Goal: Task Accomplishment & Management: Use online tool/utility

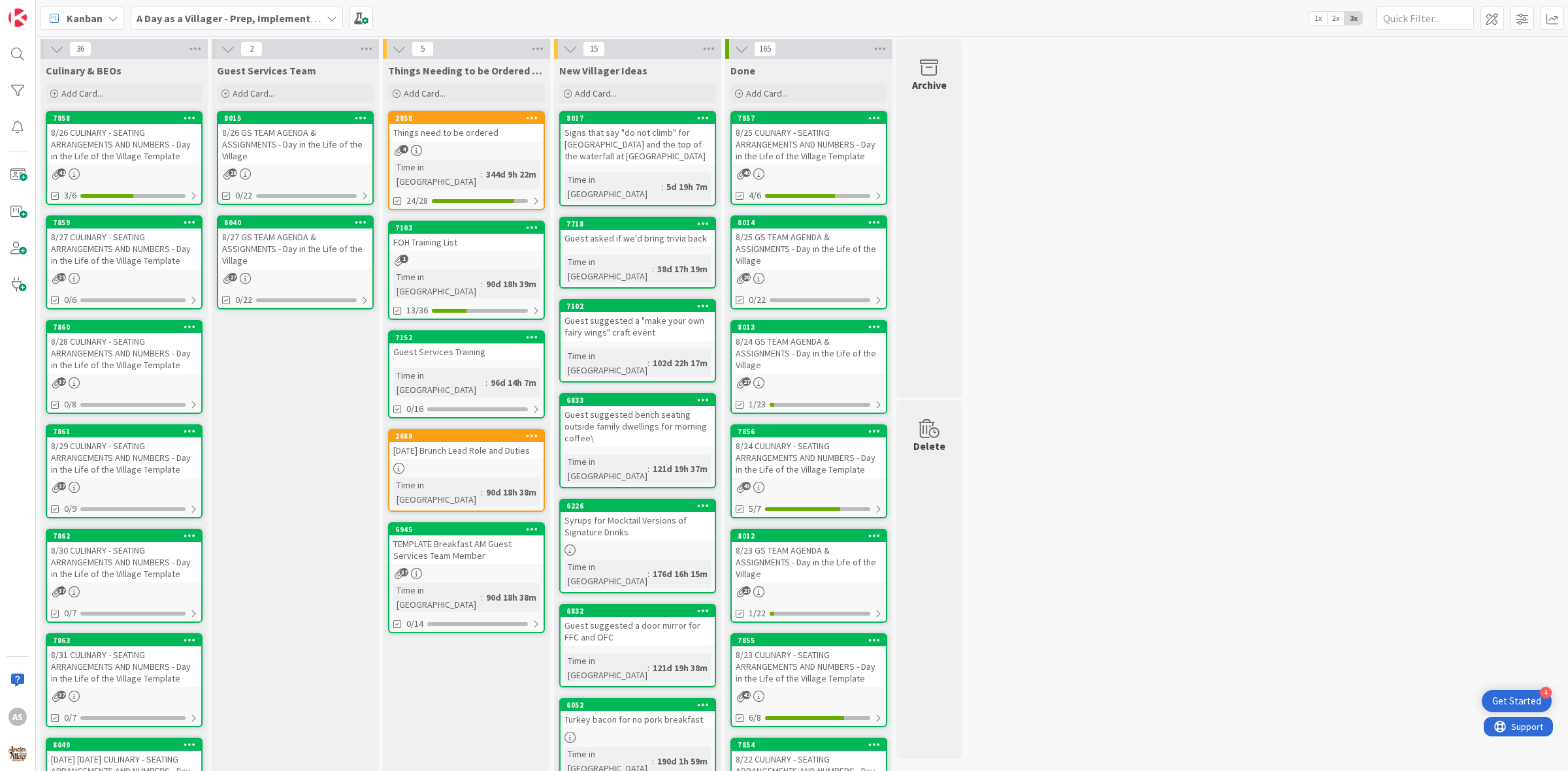
click at [139, 349] on div "8/28 CULINARY - SEATING ARRANGEMENTS AND NUMBERS - Day in the Life of the Villa…" at bounding box center [124, 353] width 154 height 40
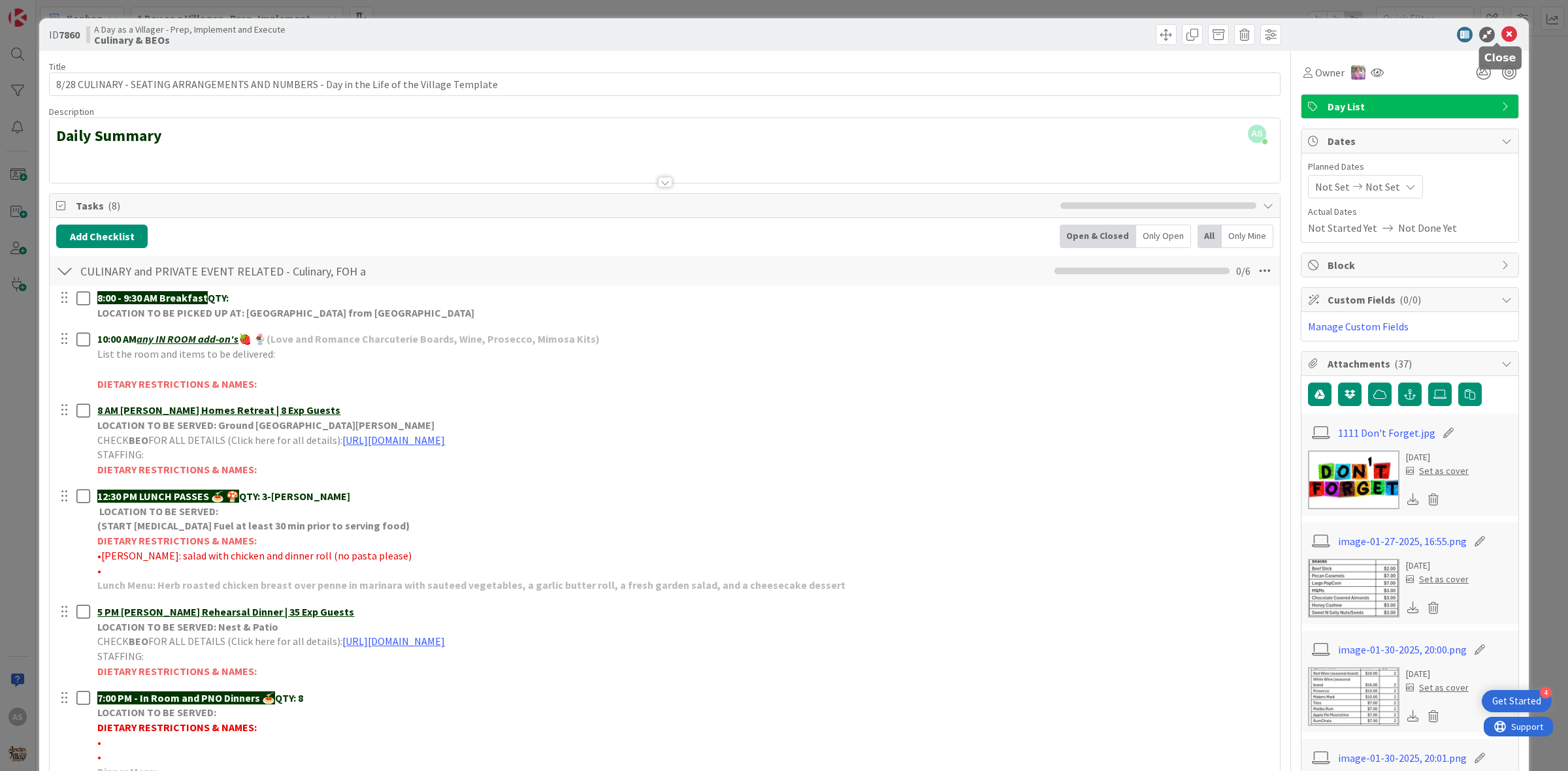
click at [1501, 27] on icon at bounding box center [1509, 34] width 16 height 16
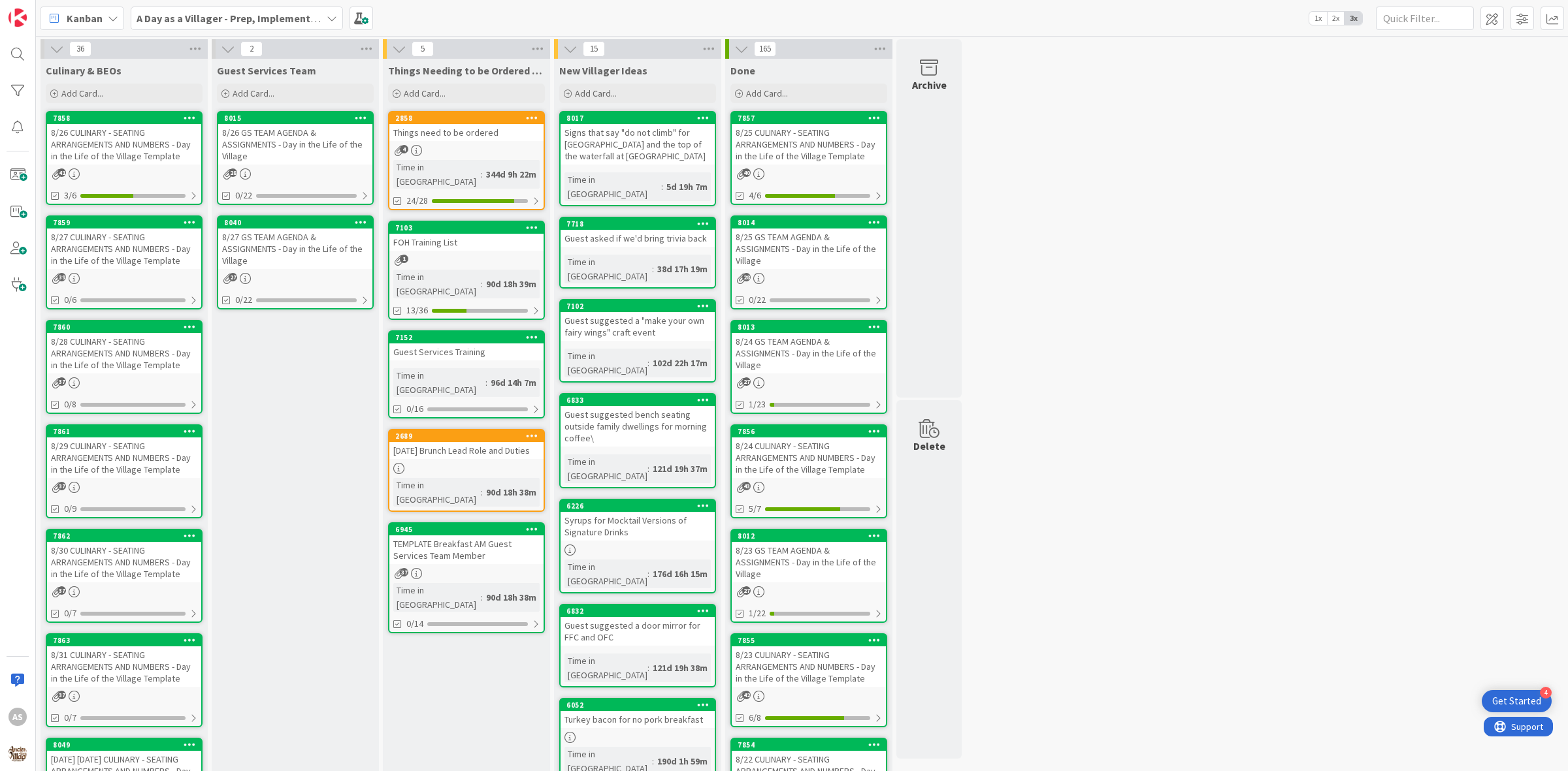
click at [344, 253] on div "8/27 GS TEAM AGENDA & ASSIGNMENTS - Day in the Life of the Village" at bounding box center [295, 248] width 154 height 40
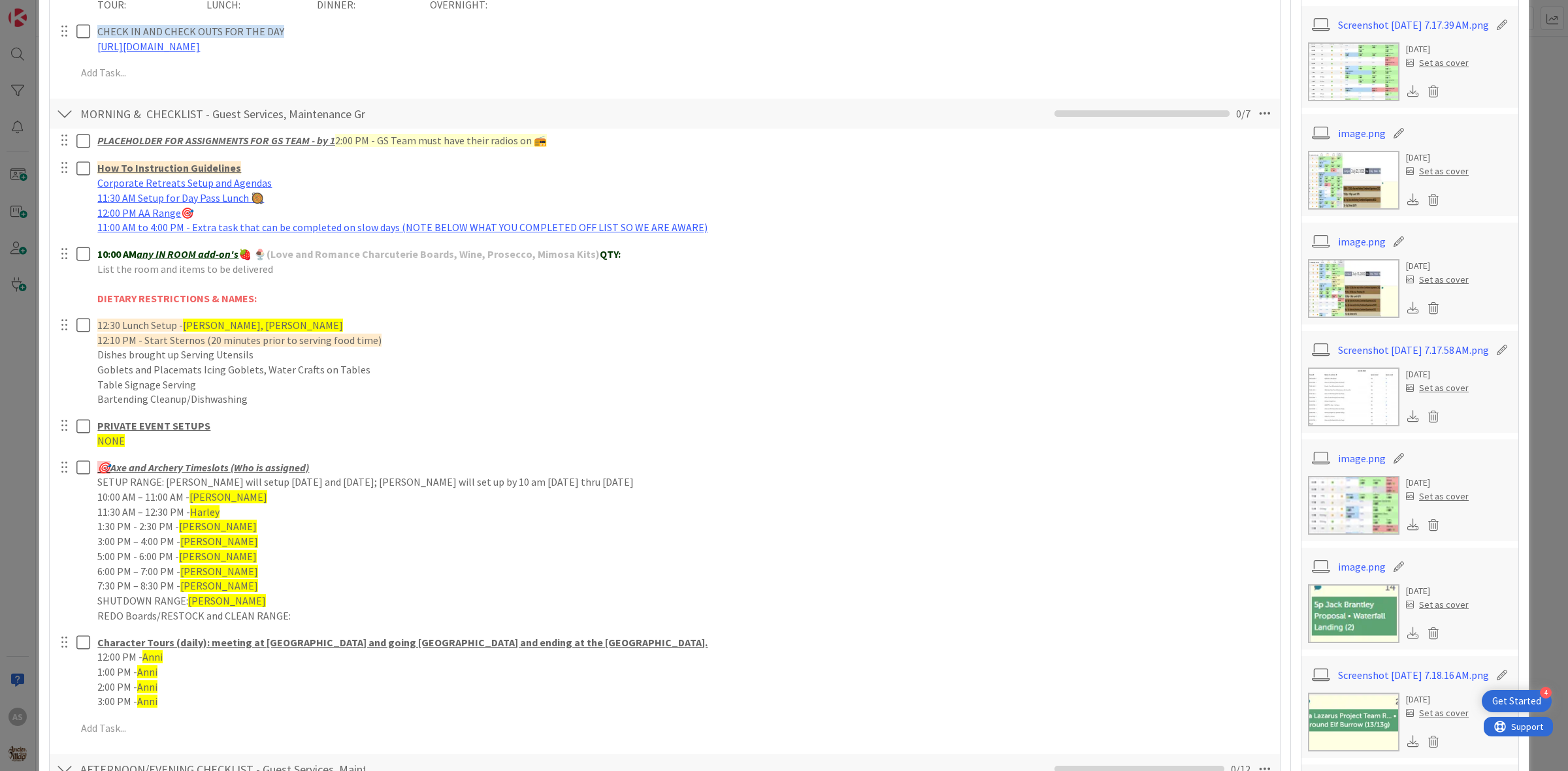
scroll to position [653, 0]
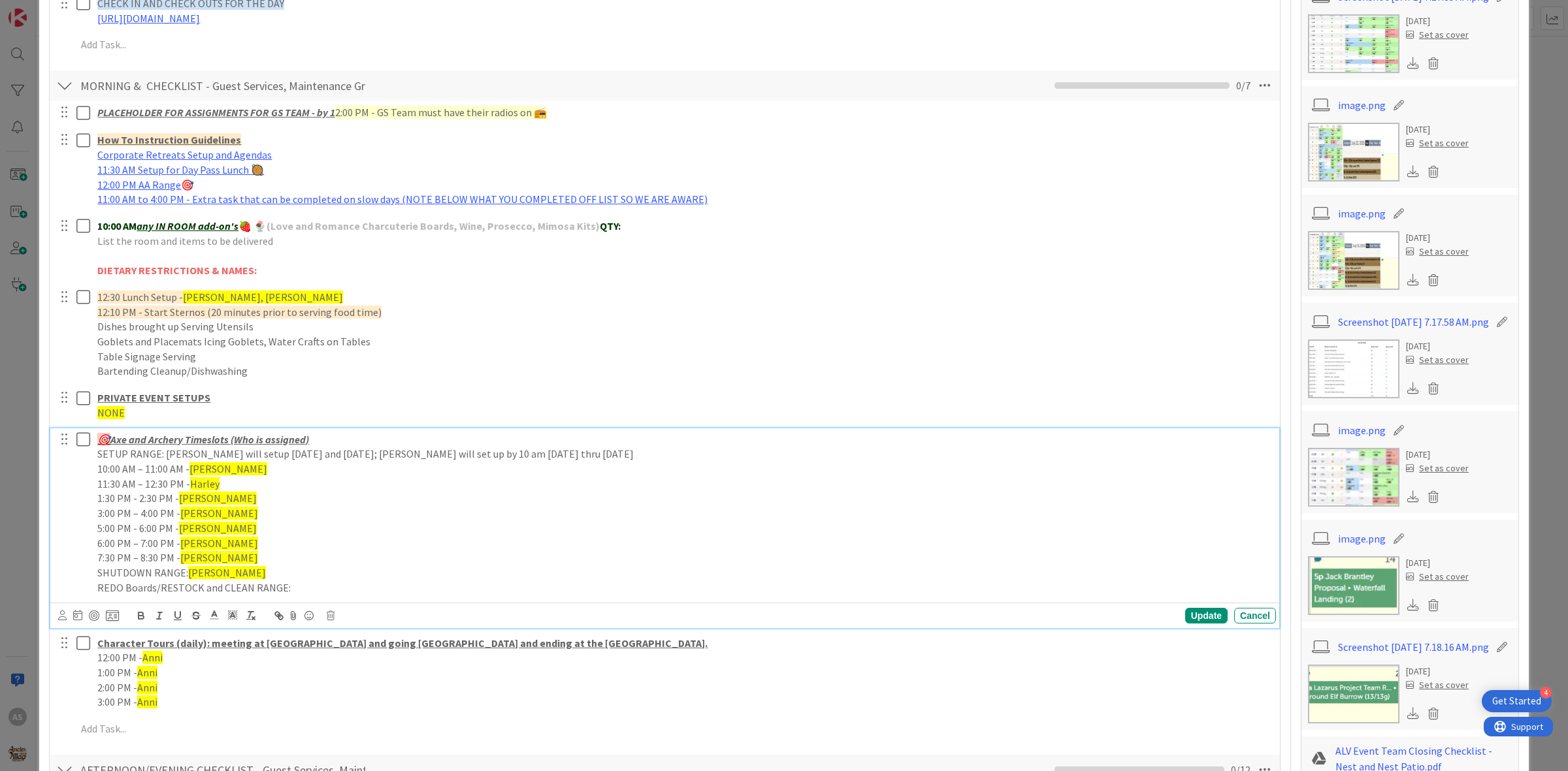
click at [209, 483] on span "Harley" at bounding box center [205, 483] width 30 height 13
click at [233, 477] on p "11:30 AM – 12:30 PM - [PERSON_NAME]" at bounding box center [683, 484] width 1173 height 15
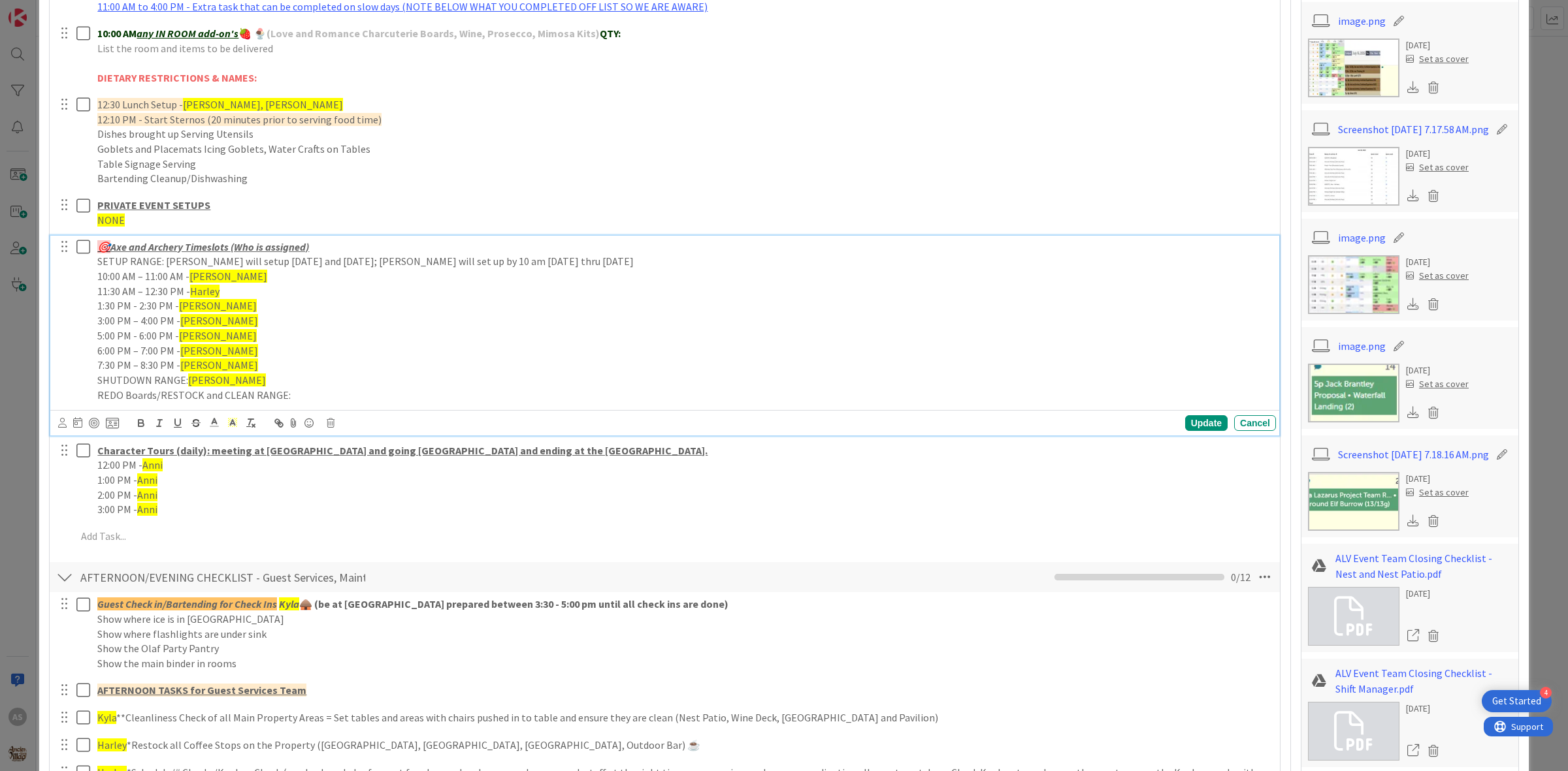
scroll to position [816, 0]
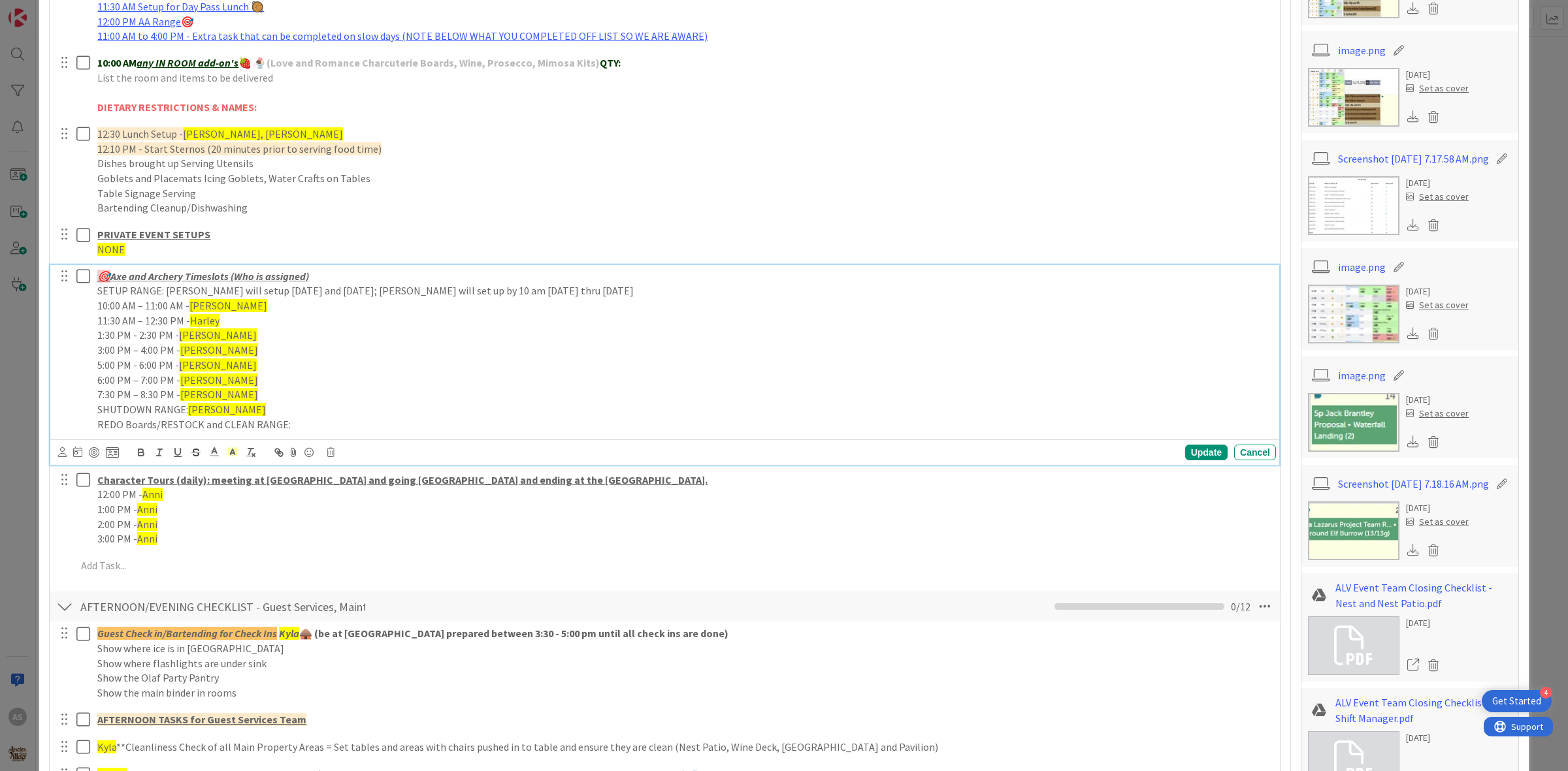
click at [215, 320] on span "Harley" at bounding box center [205, 320] width 30 height 13
click at [1196, 450] on div "Update" at bounding box center [1206, 452] width 42 height 16
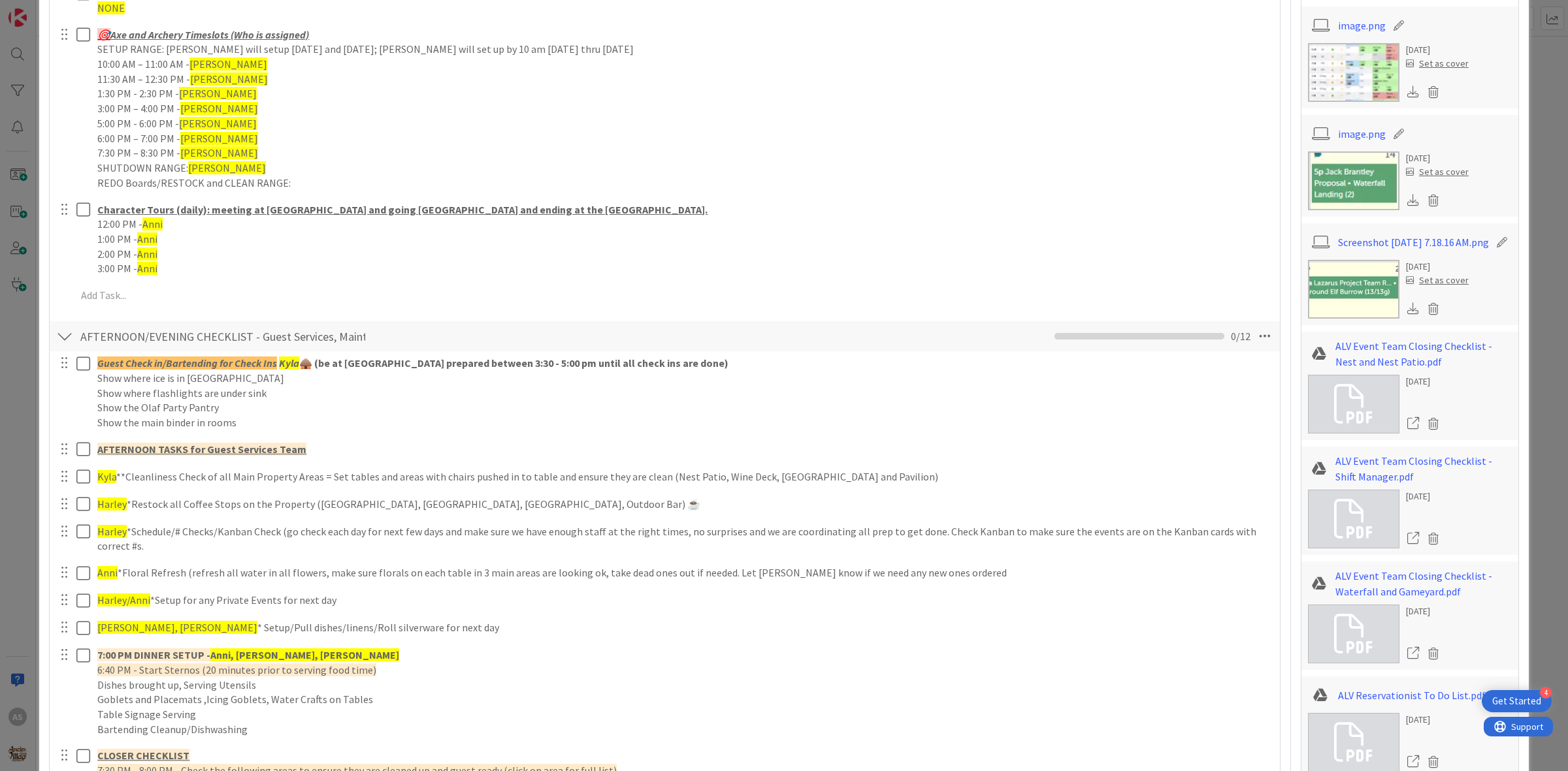
scroll to position [1061, 0]
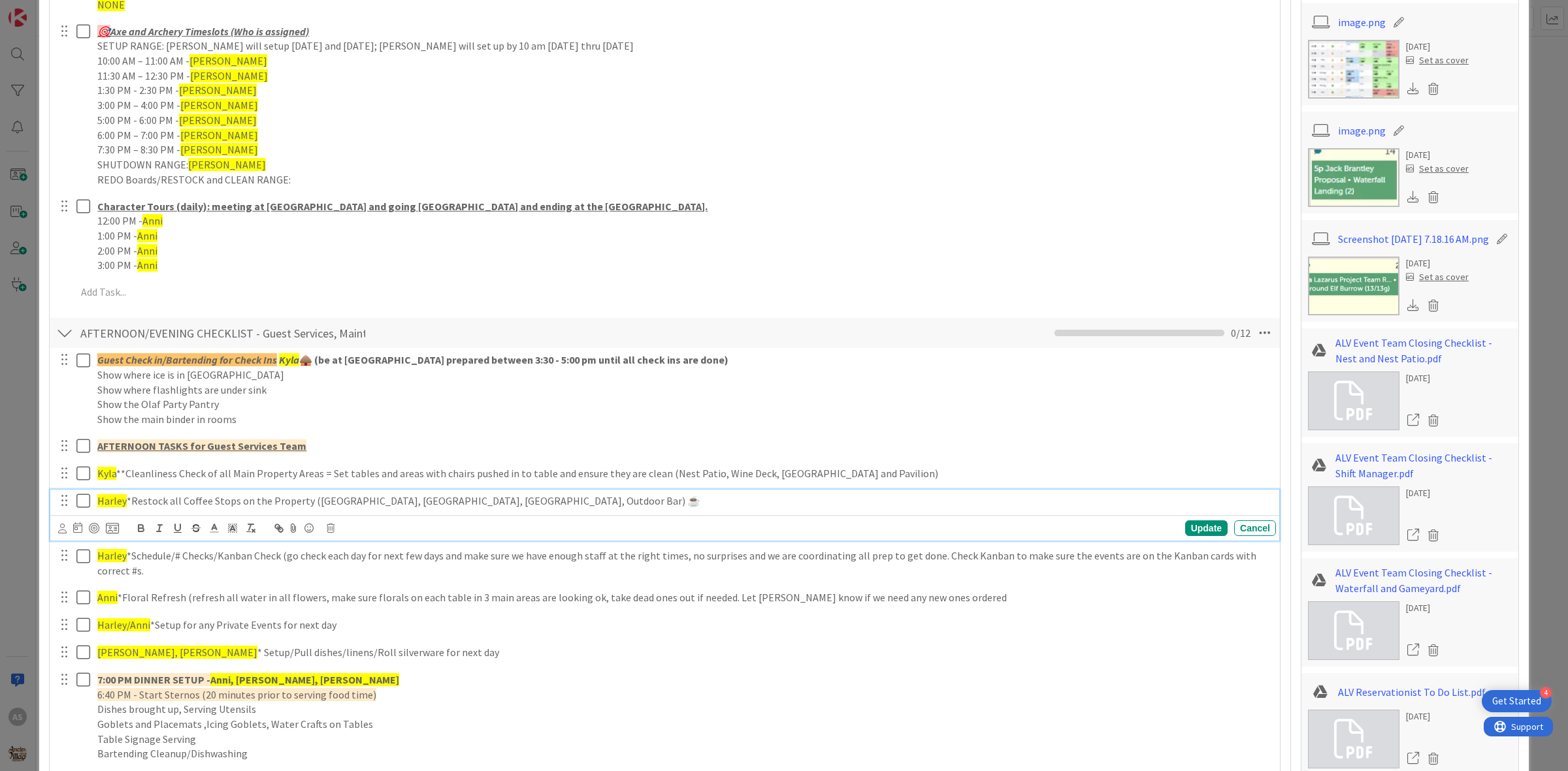
click at [105, 500] on span "Harley" at bounding box center [112, 500] width 30 height 13
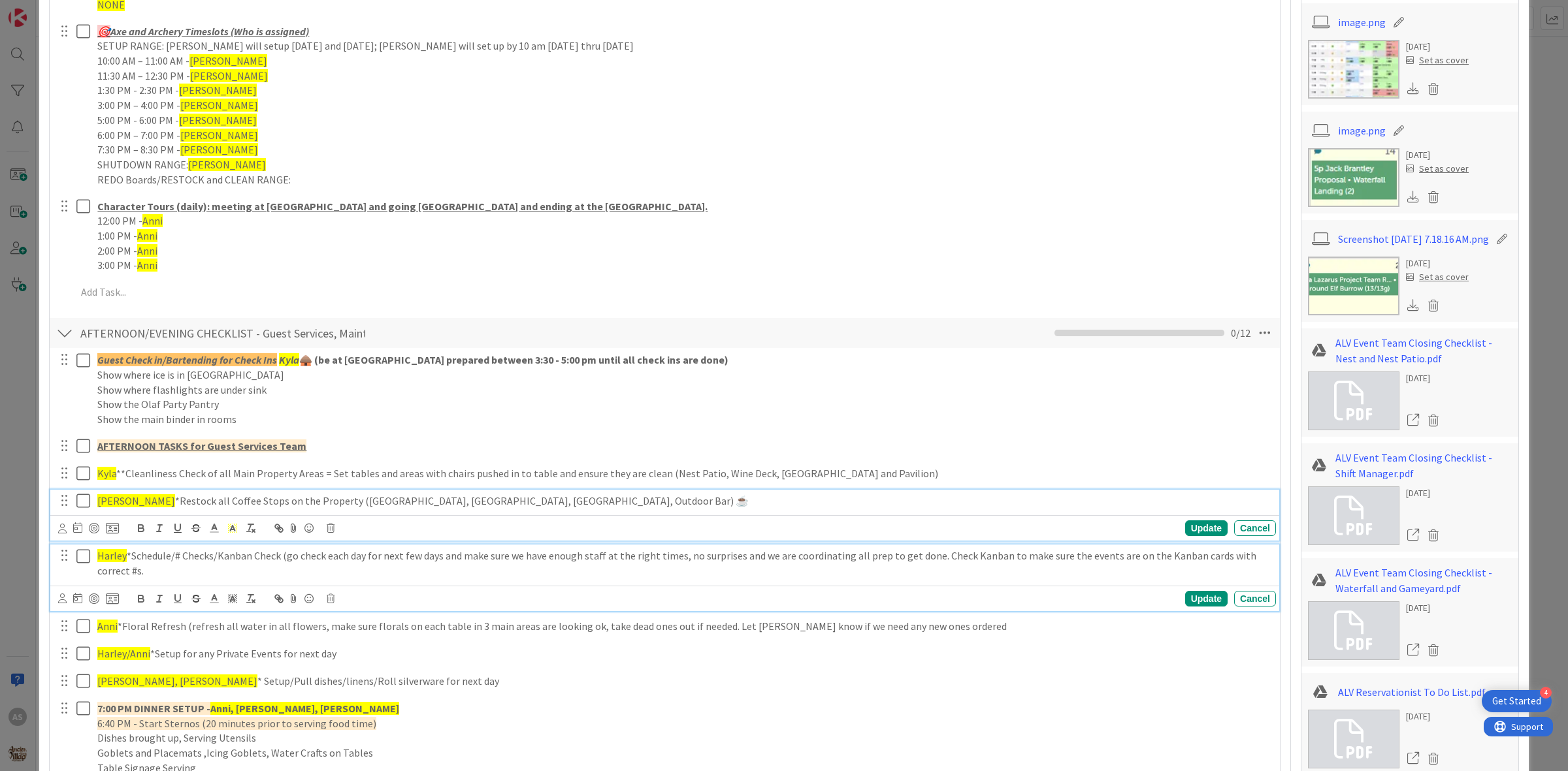
click at [112, 550] on span "Harley" at bounding box center [112, 555] width 30 height 13
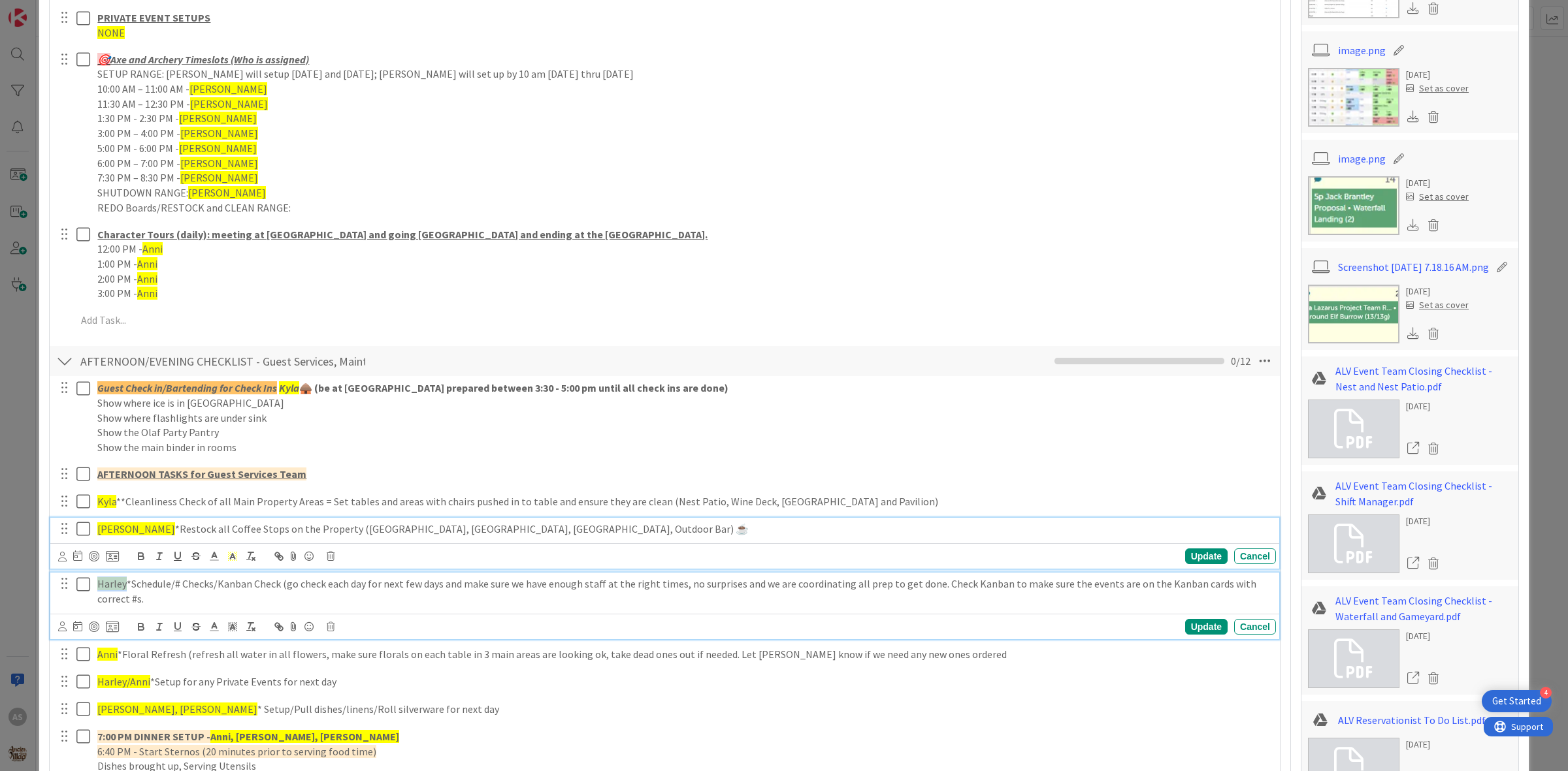
click at [112, 577] on span "Harley" at bounding box center [112, 583] width 30 height 13
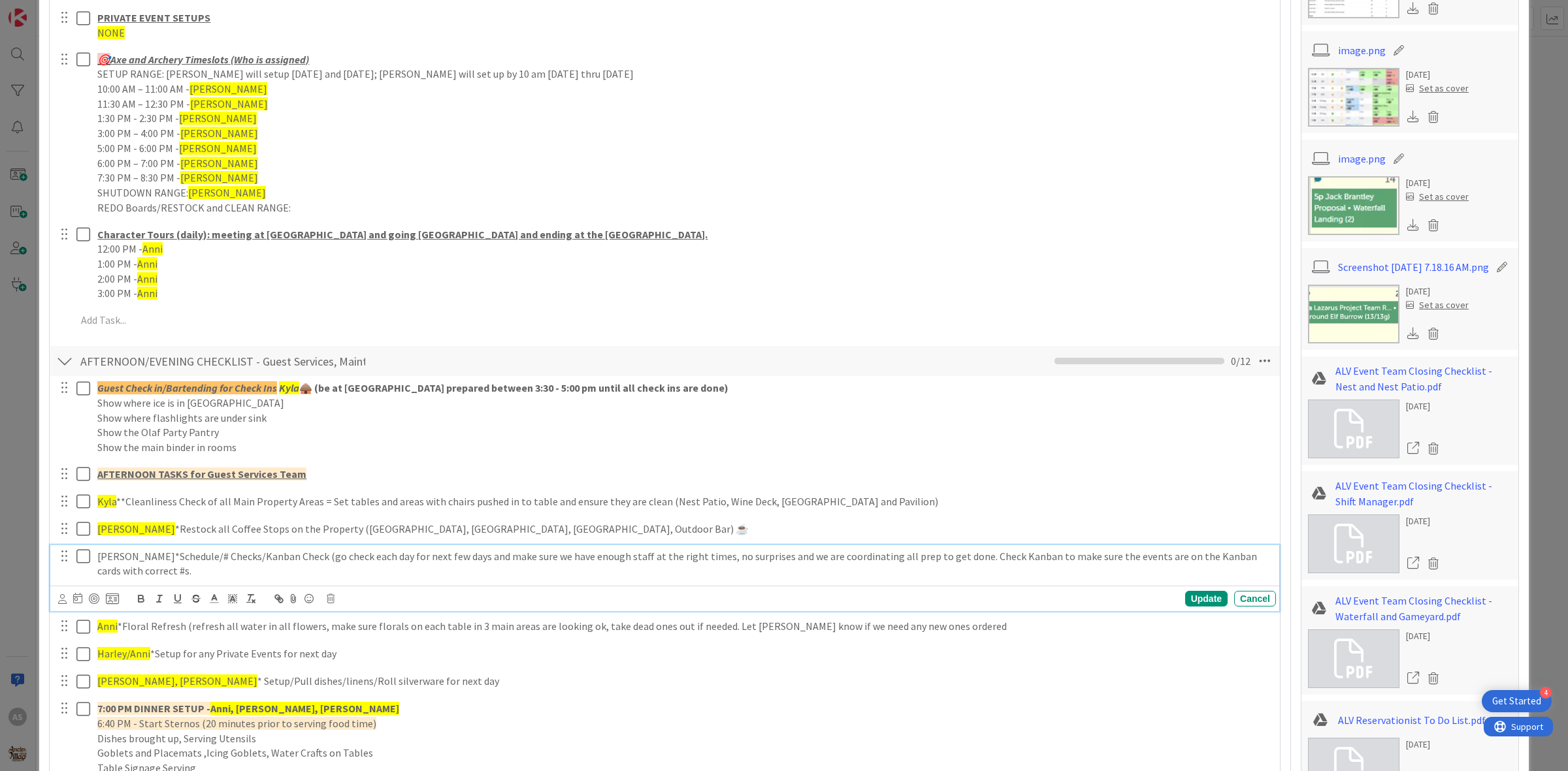
click at [111, 552] on p "[PERSON_NAME]*Schedule/# Checks/Kanban Check (go check each day for next few da…" at bounding box center [683, 563] width 1173 height 30
click at [232, 596] on polyline at bounding box center [233, 598] width 5 height 5
click at [275, 612] on span at bounding box center [273, 616] width 11 height 11
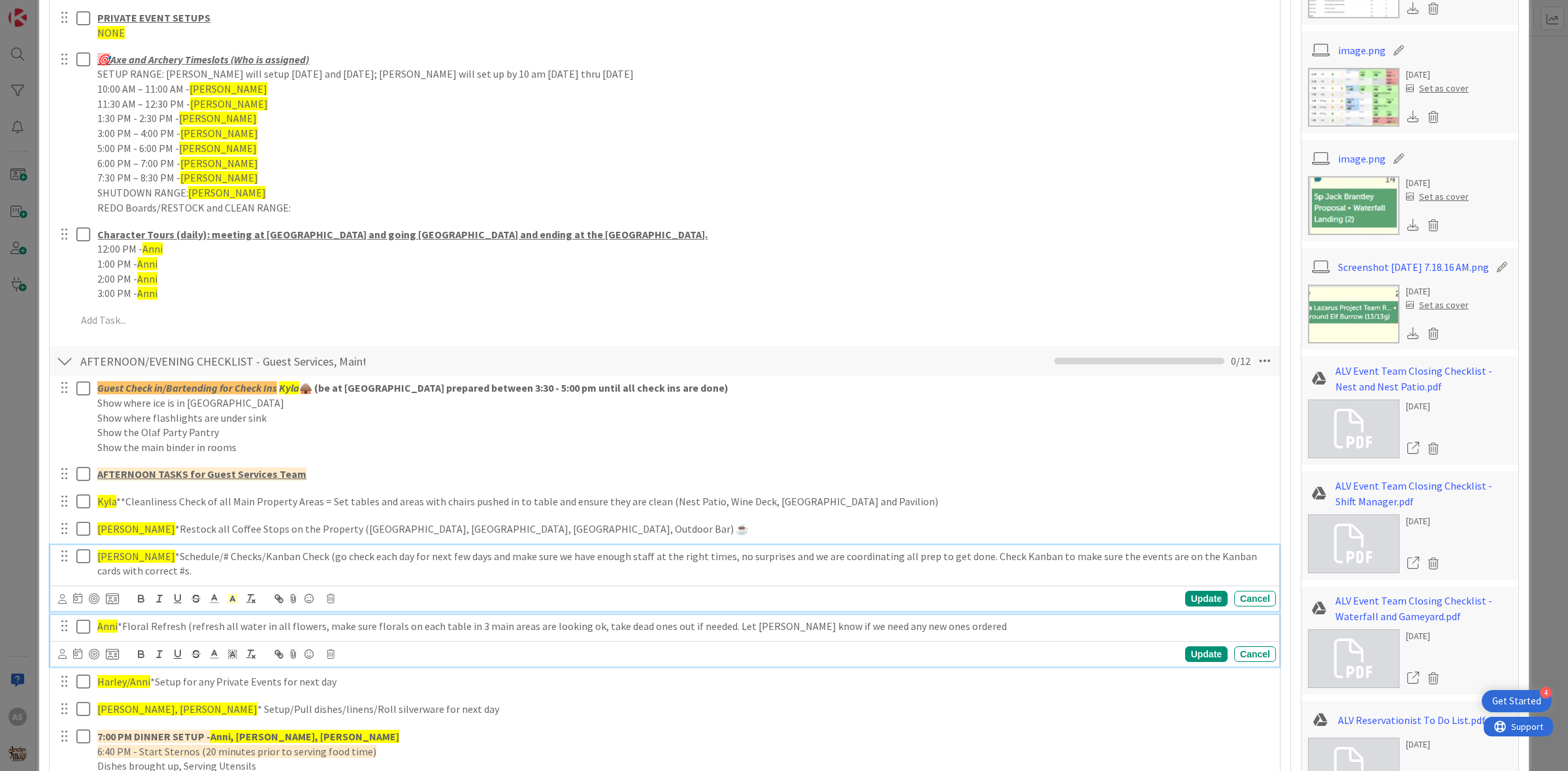
click at [227, 622] on p "Anni *Floral Refresh (refresh all water in all flowers, make sure florals on ea…" at bounding box center [683, 626] width 1173 height 15
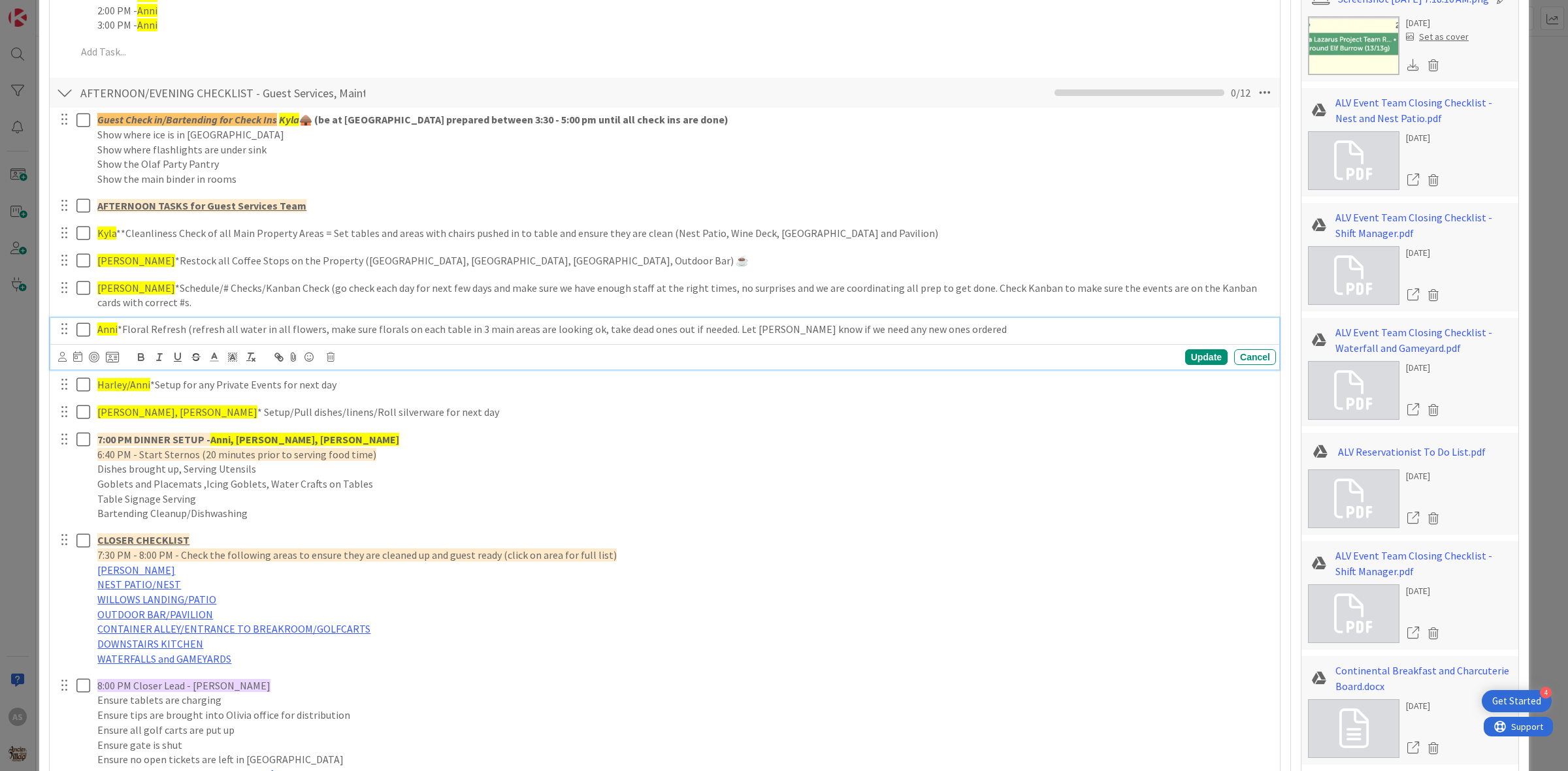
scroll to position [1330, 0]
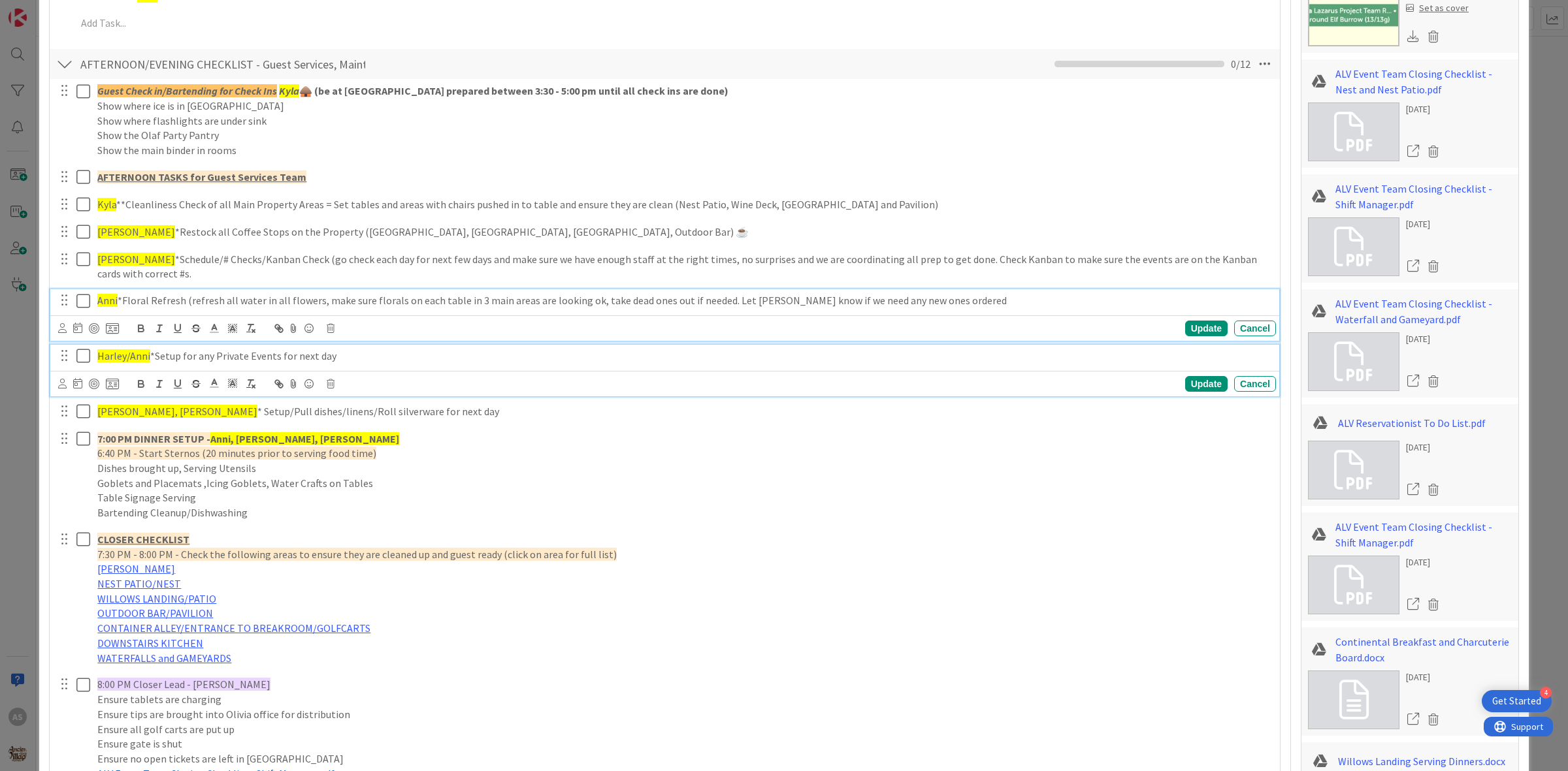
click at [112, 350] on span "Harley/Anni" at bounding box center [124, 356] width 53 height 13
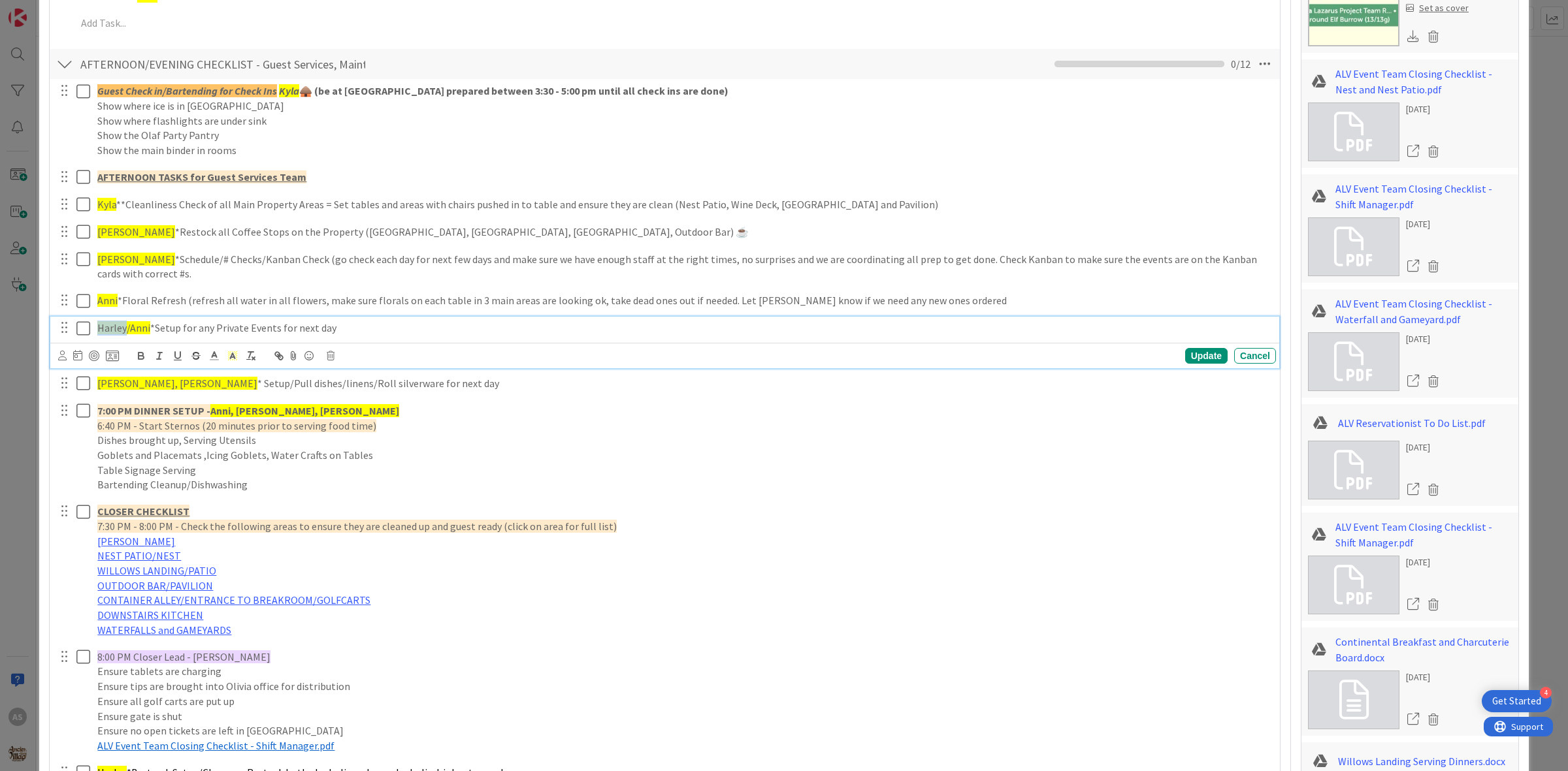
scroll to position [1302, 0]
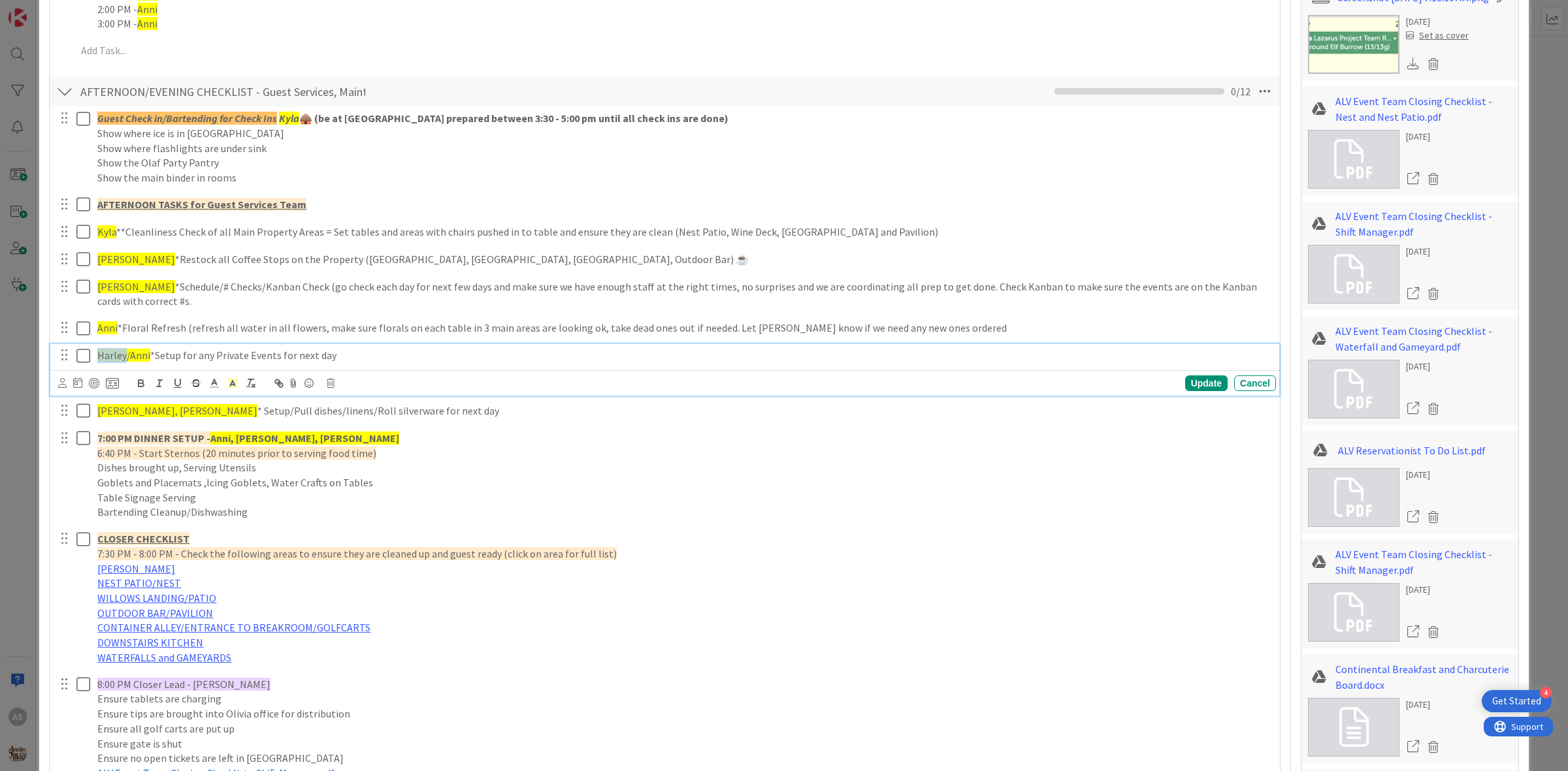
click at [112, 350] on span "Harley/Anni" at bounding box center [124, 355] width 53 height 13
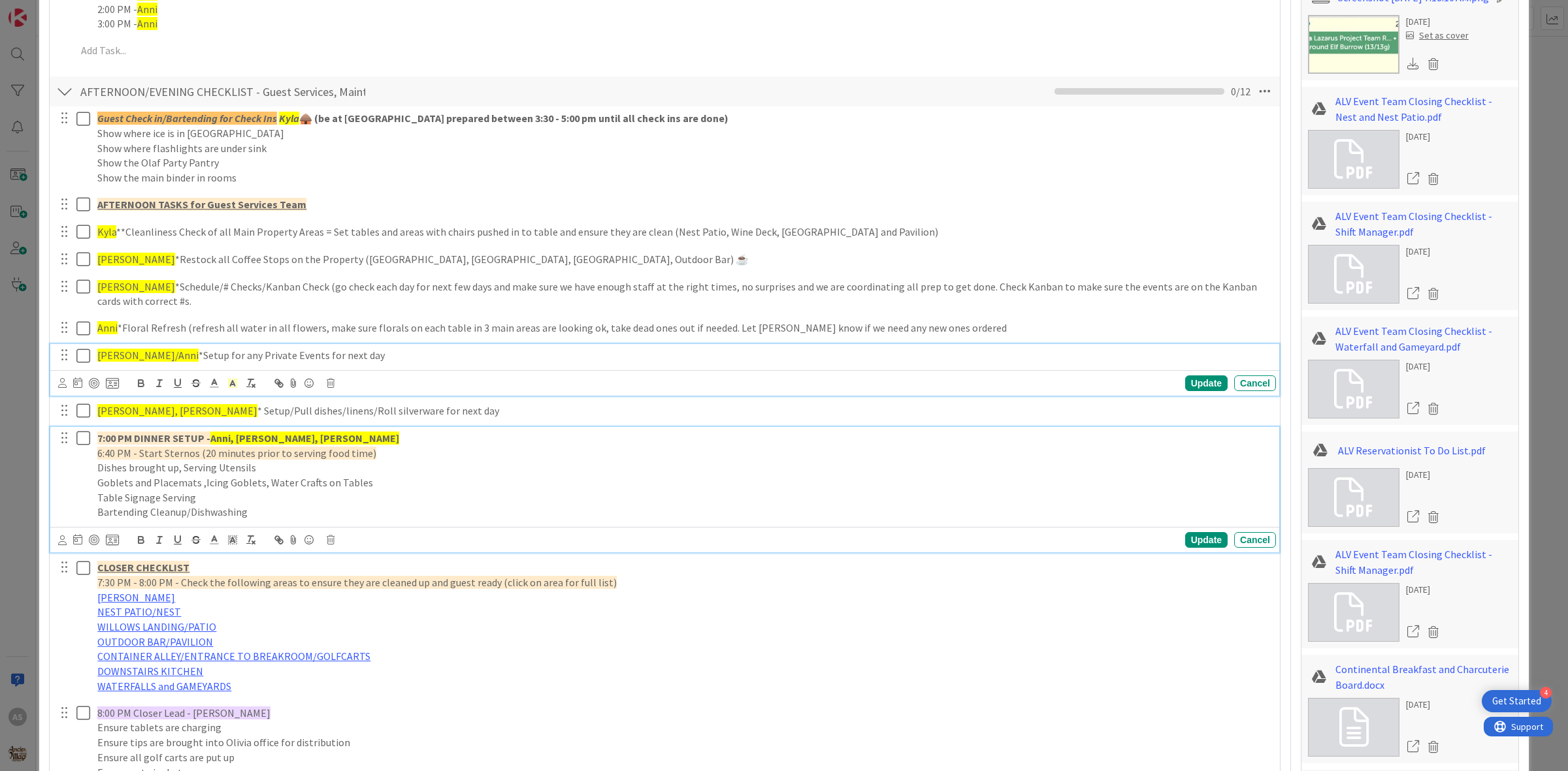
click at [283, 431] on strong "Anni, [PERSON_NAME], [PERSON_NAME]" at bounding box center [304, 437] width 189 height 13
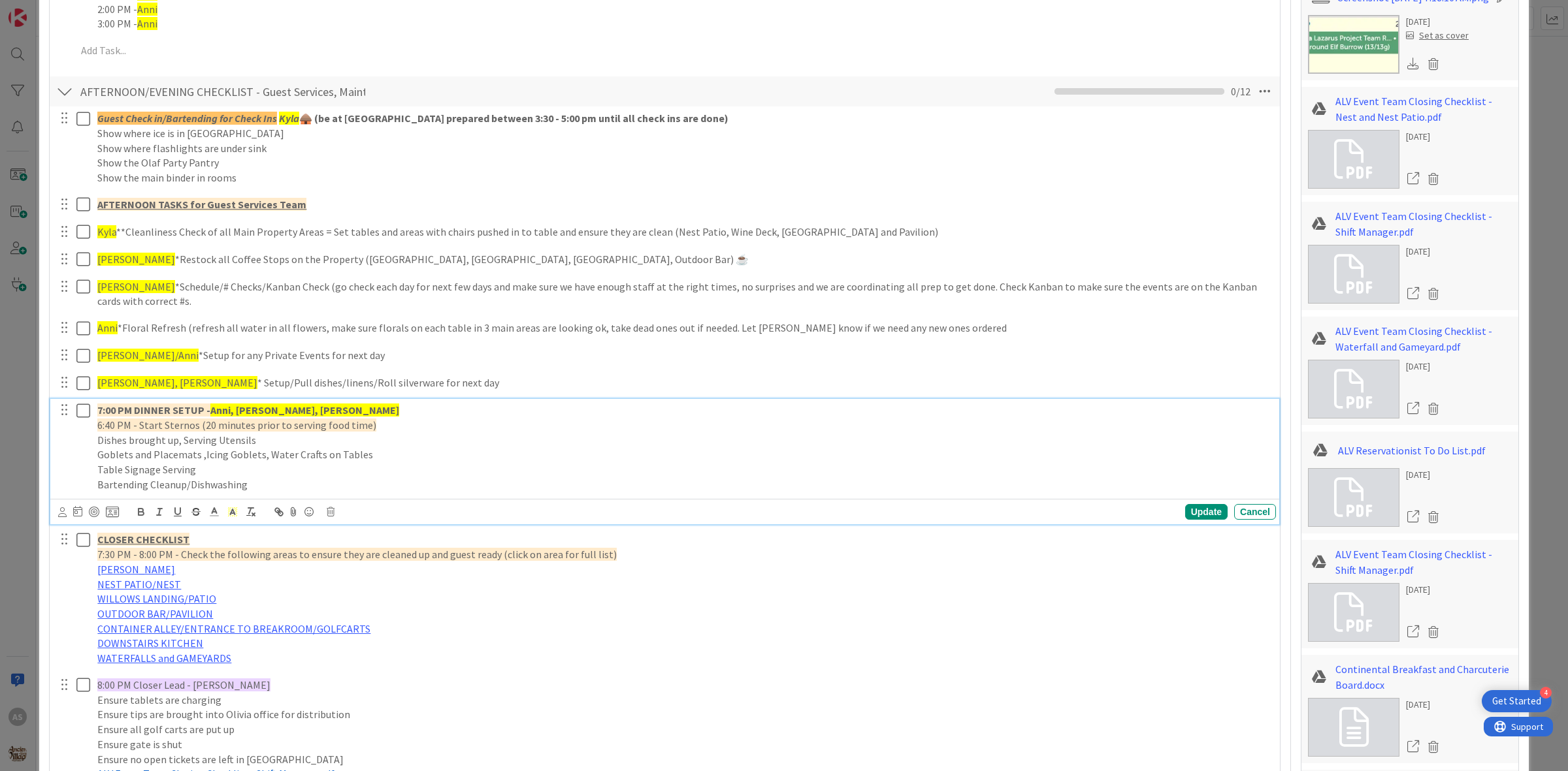
scroll to position [1274, 0]
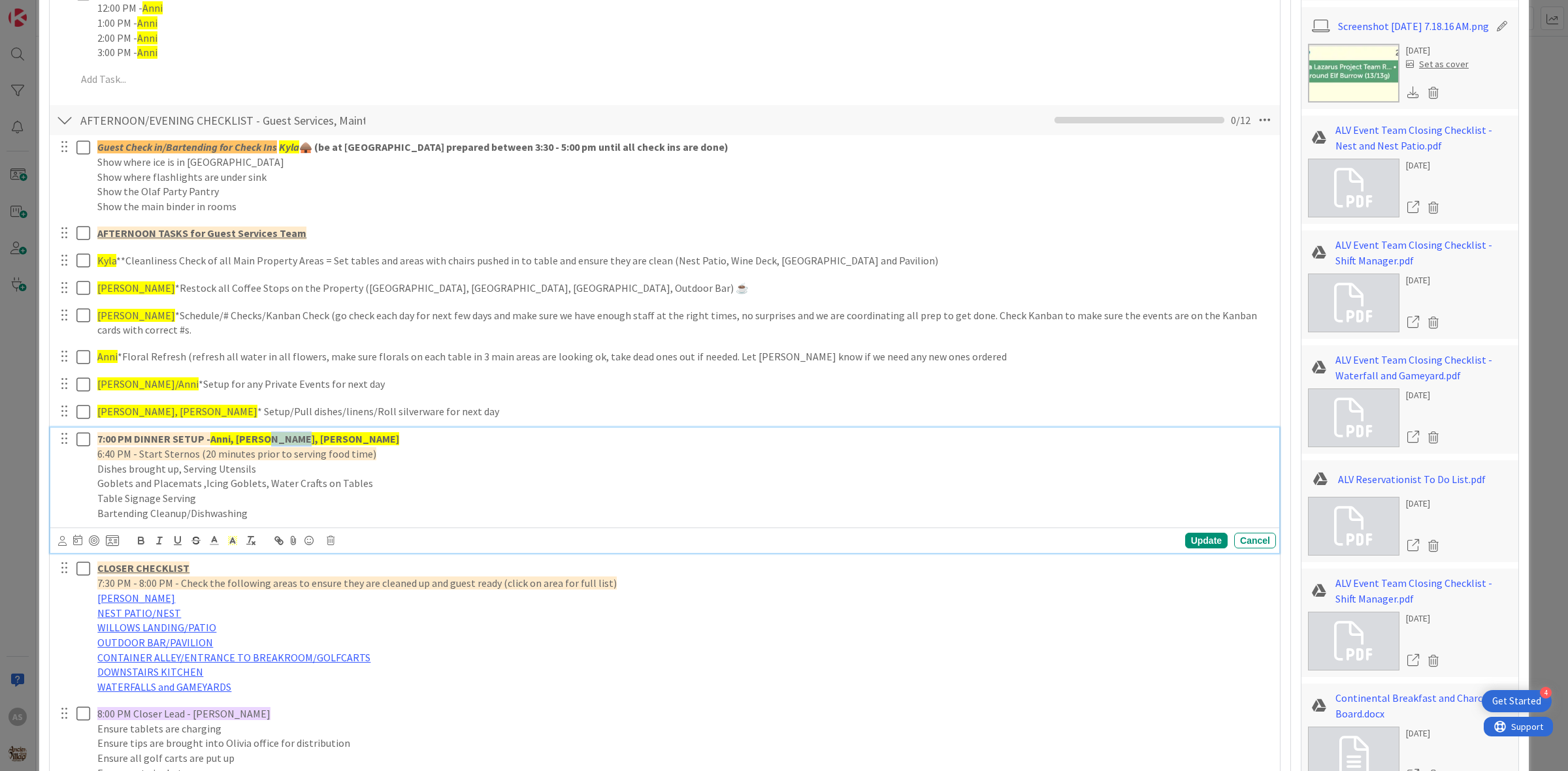
click at [283, 431] on p "7:00 PM DINNER SETUP - [PERSON_NAME], [PERSON_NAME], [PERSON_NAME]" at bounding box center [683, 439] width 1173 height 15
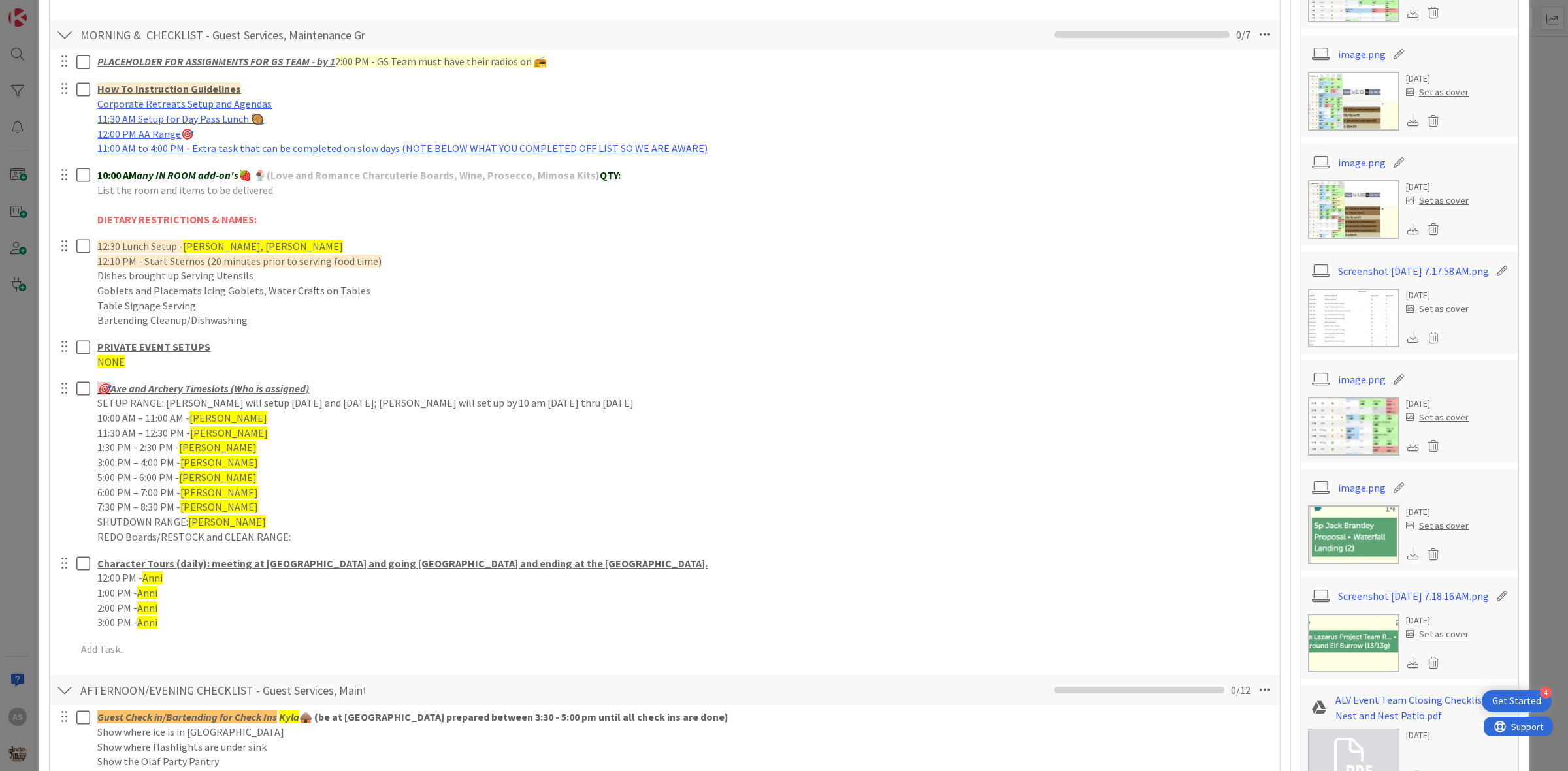
scroll to position [702, 0]
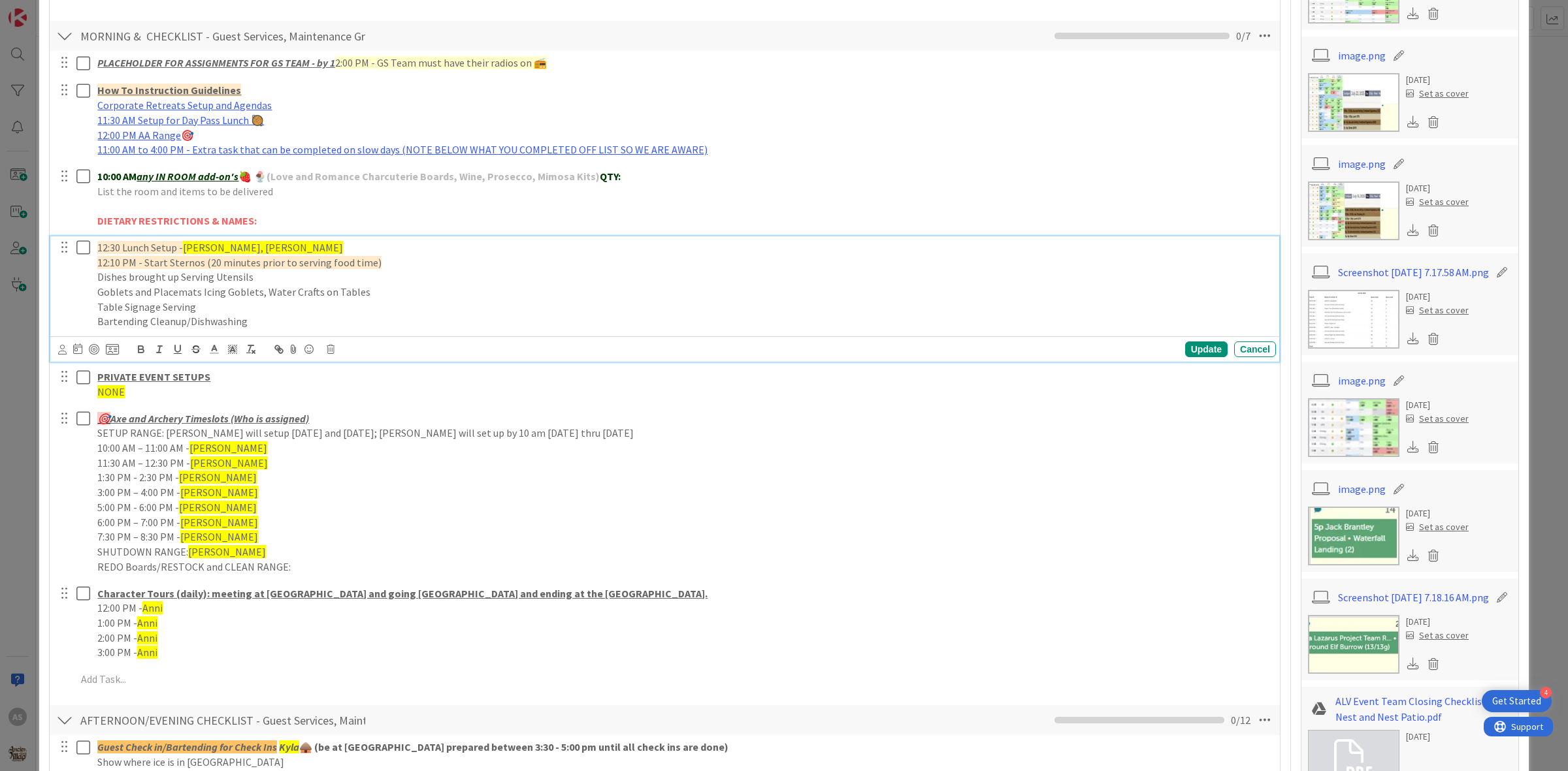
click at [209, 246] on span "[PERSON_NAME], [PERSON_NAME]" at bounding box center [262, 247] width 160 height 13
click at [1192, 353] on div "Update" at bounding box center [1206, 349] width 42 height 16
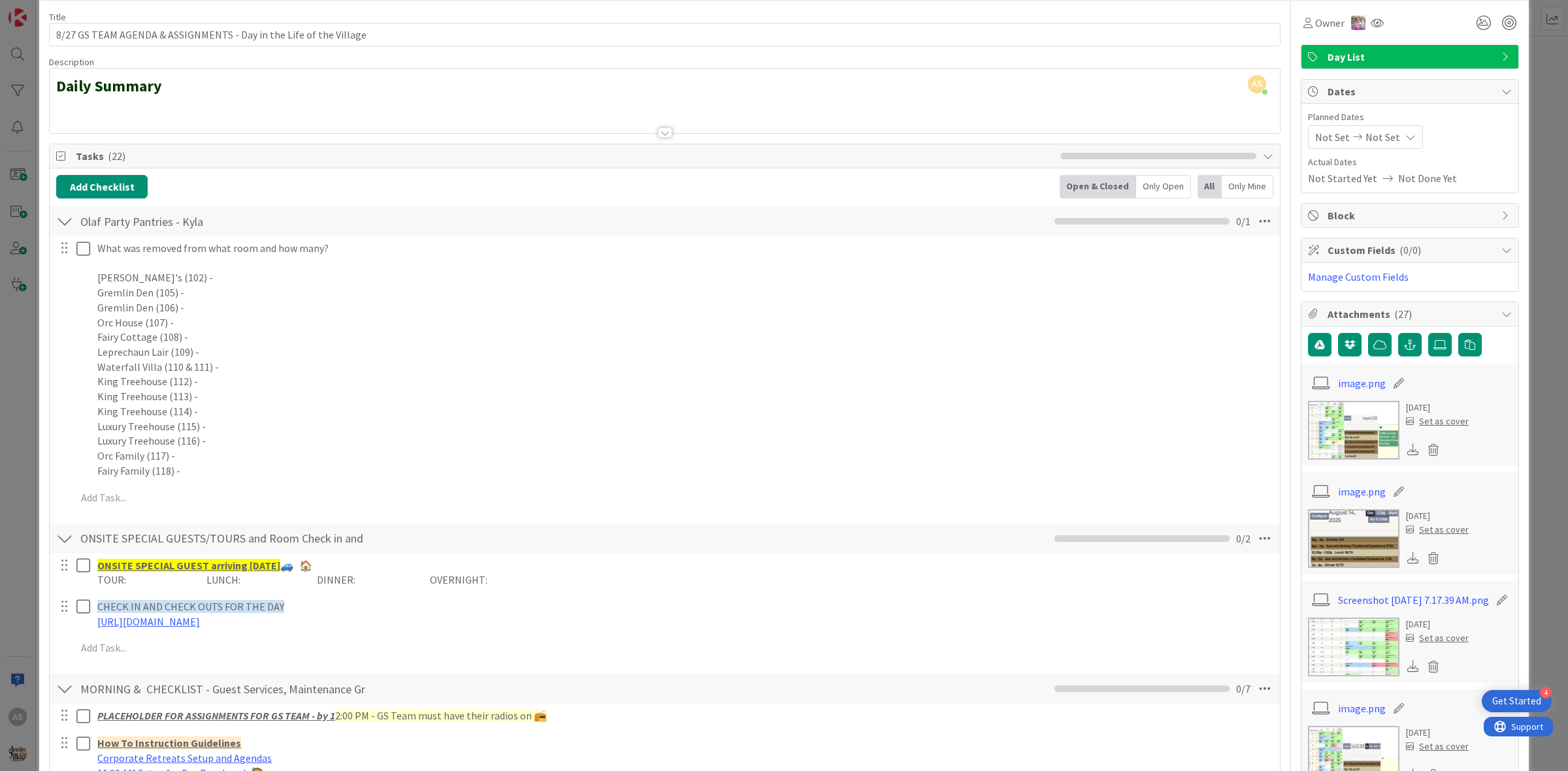
scroll to position [0, 0]
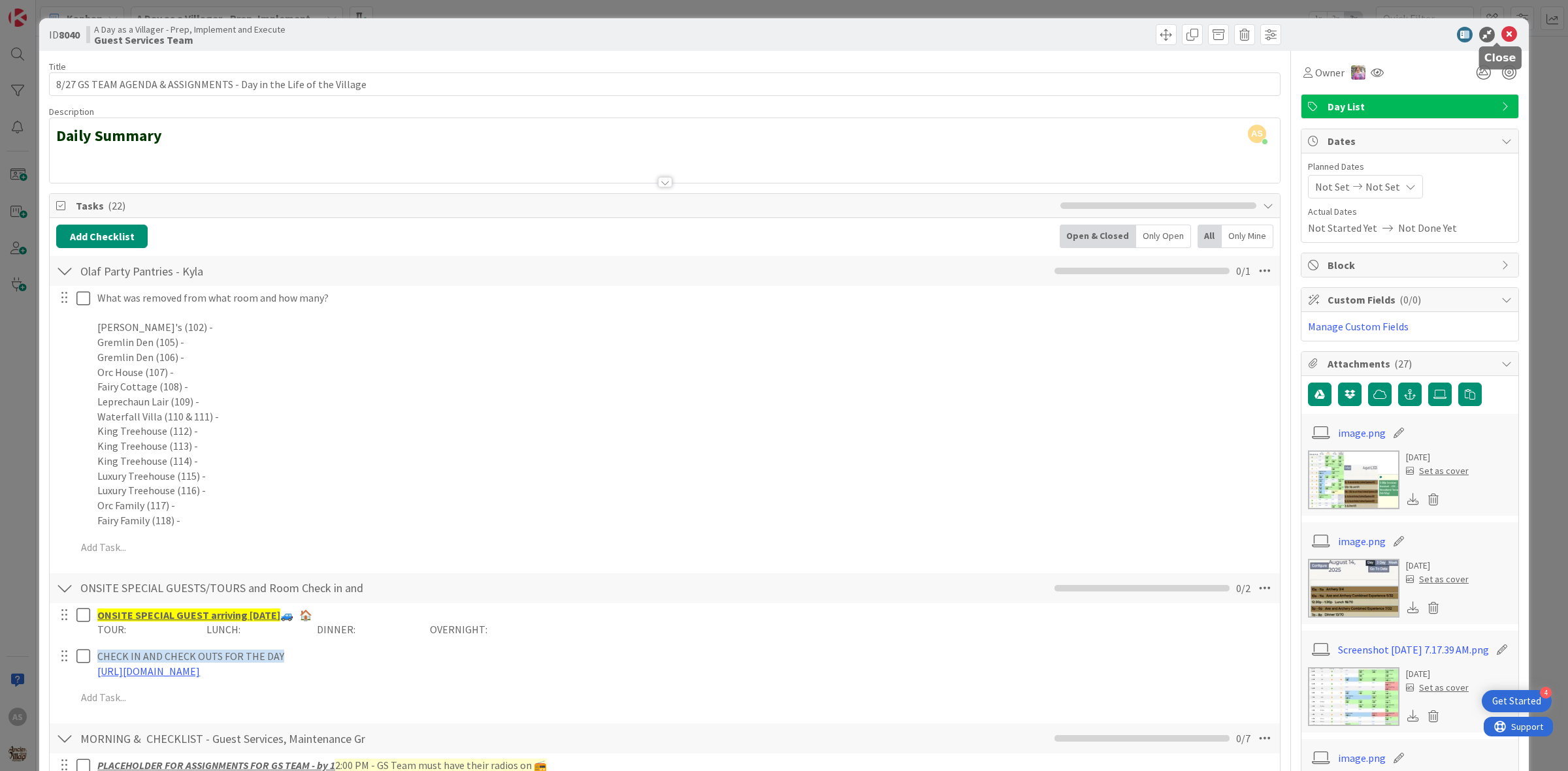
click at [1501, 33] on icon at bounding box center [1509, 34] width 16 height 16
